Goal: Task Accomplishment & Management: Manage account settings

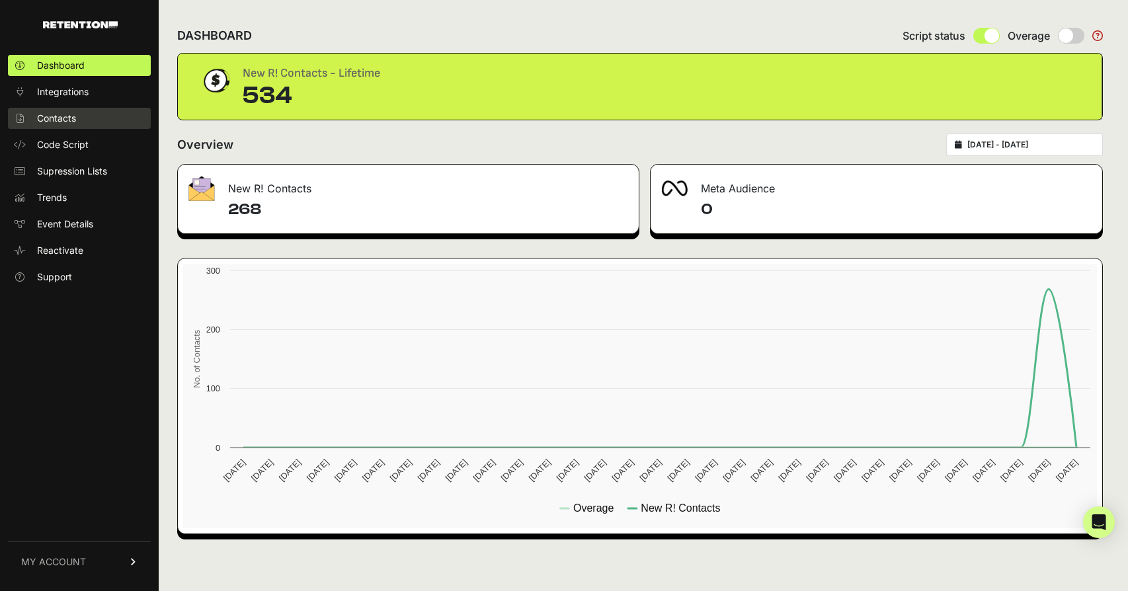
click at [60, 117] on span "Contacts" at bounding box center [56, 118] width 39 height 13
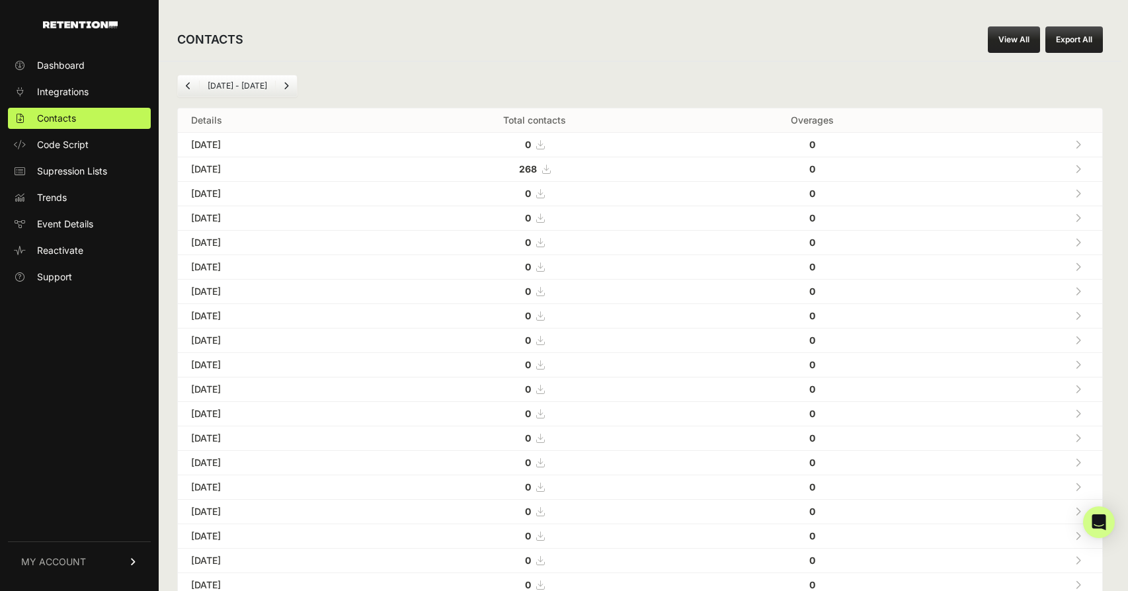
click at [550, 172] on icon at bounding box center [546, 169] width 8 height 9
